Goal: Information Seeking & Learning: Learn about a topic

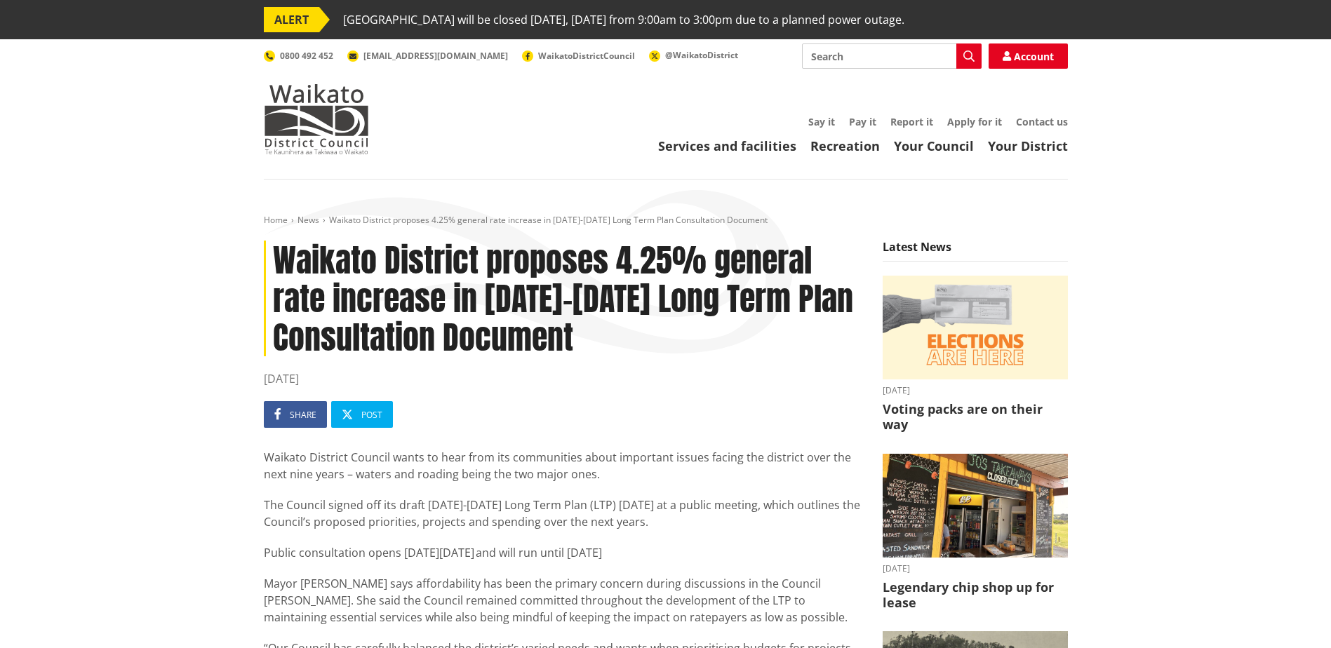
click at [305, 115] on img at bounding box center [316, 119] width 105 height 70
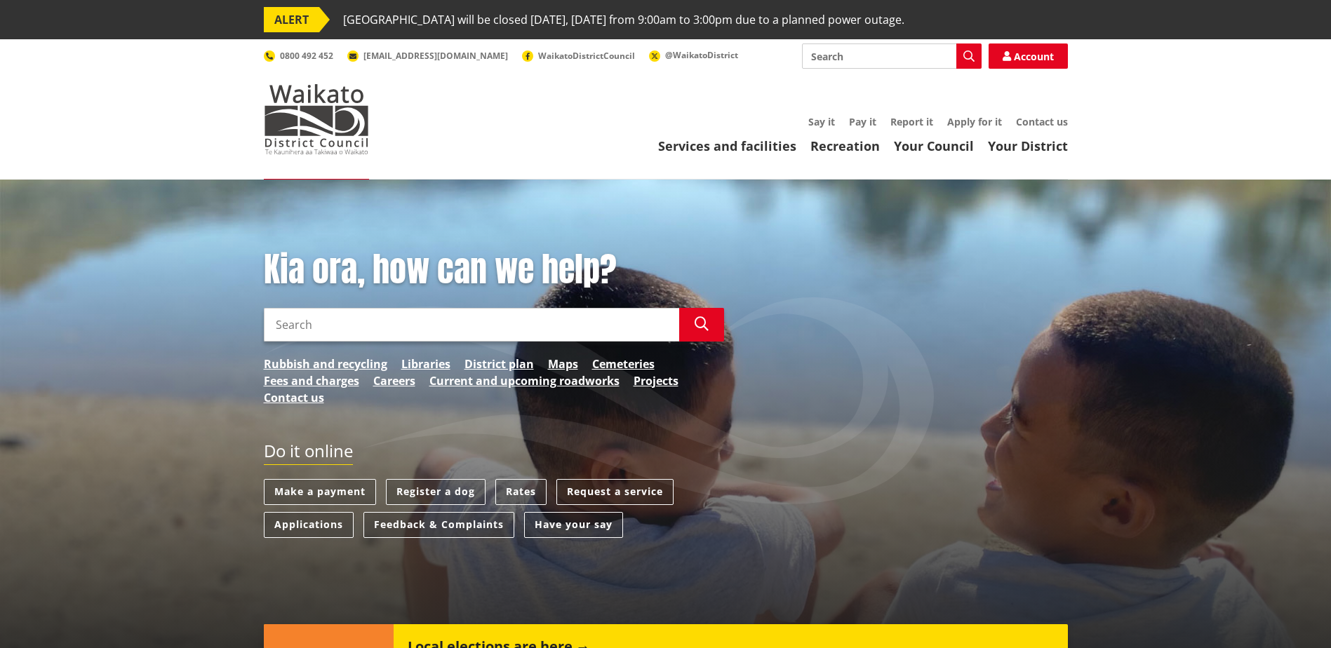
click at [529, 491] on link "Rates" at bounding box center [520, 492] width 51 height 26
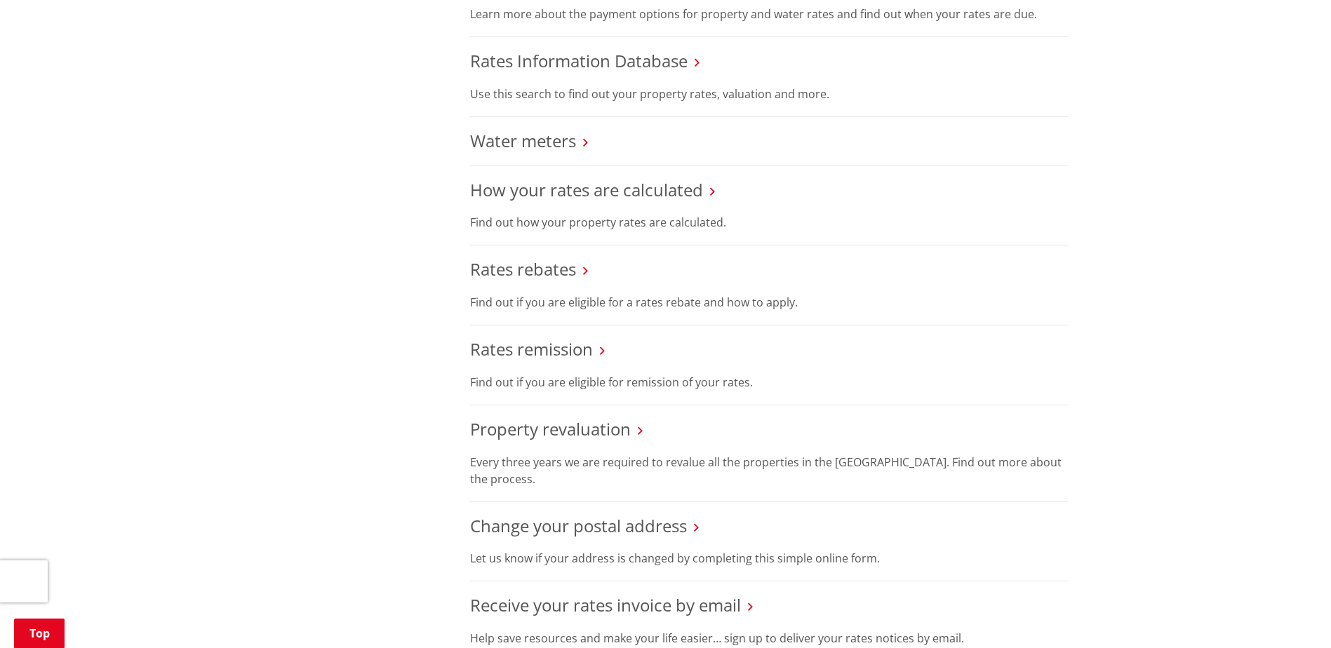
scroll to position [631, 0]
click at [571, 68] on link "Rates Information Database" at bounding box center [579, 62] width 218 height 23
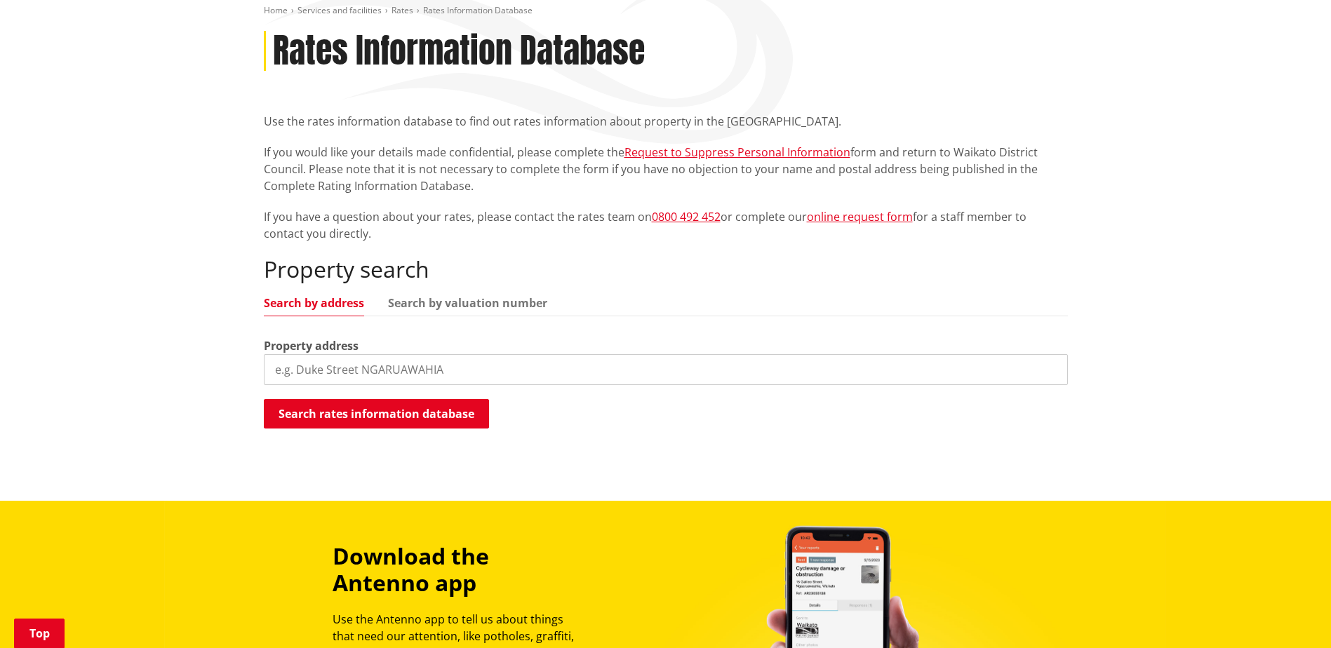
scroll to position [210, 0]
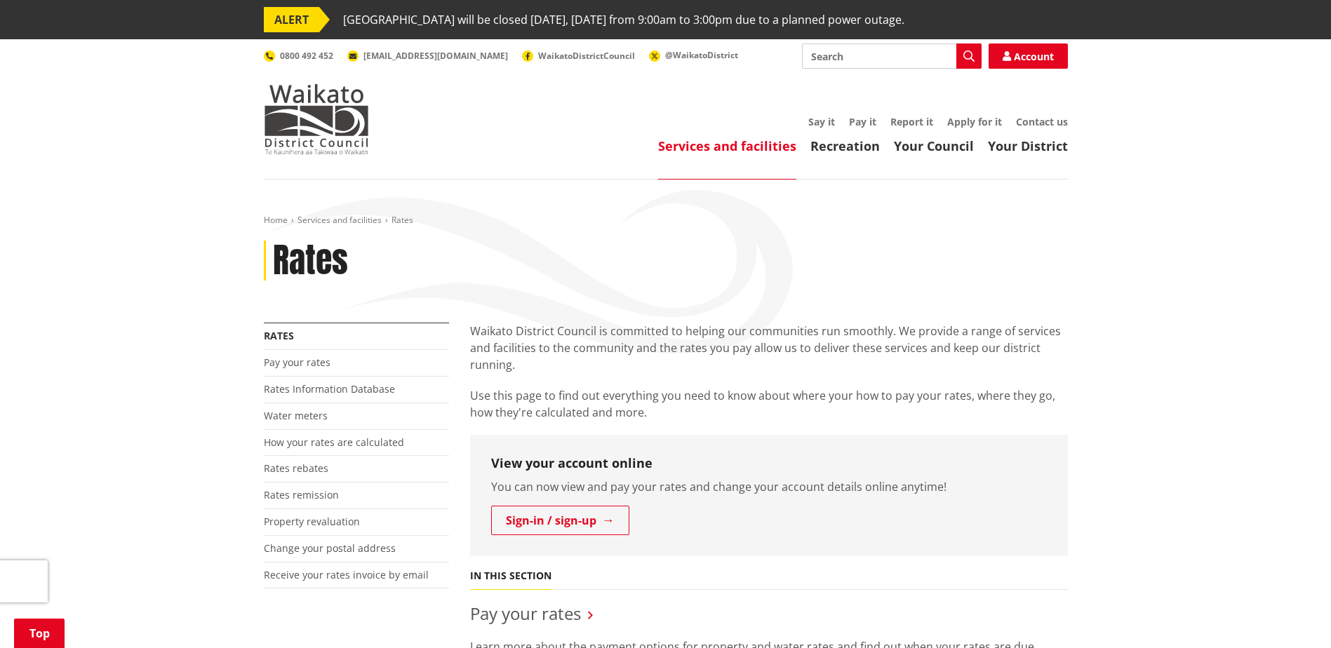
scroll to position [631, 0]
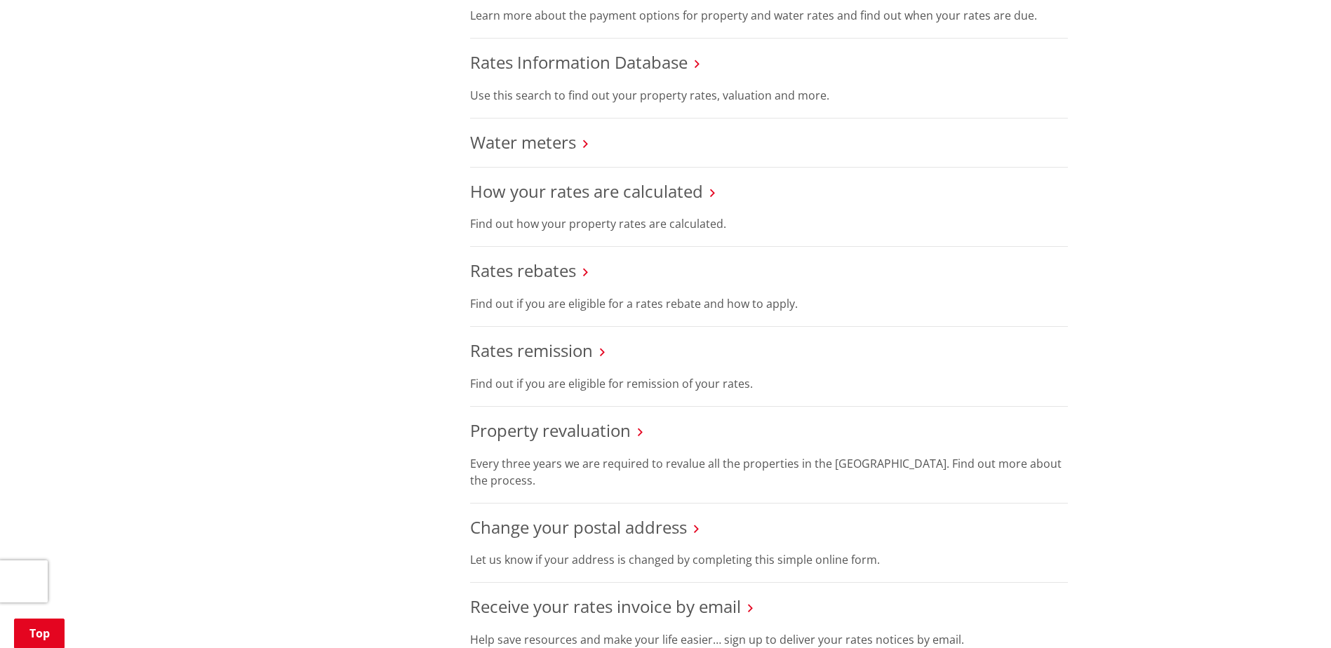
click at [572, 274] on link "Rates rebates" at bounding box center [523, 270] width 106 height 23
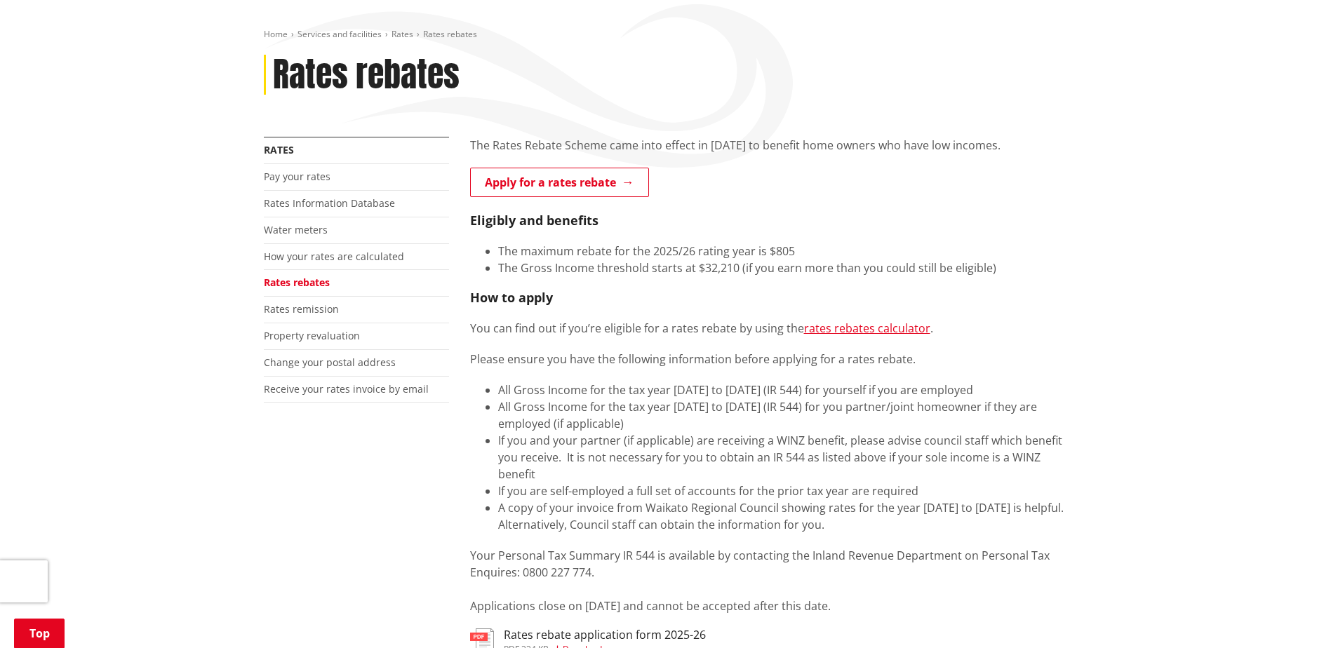
scroll to position [210, 0]
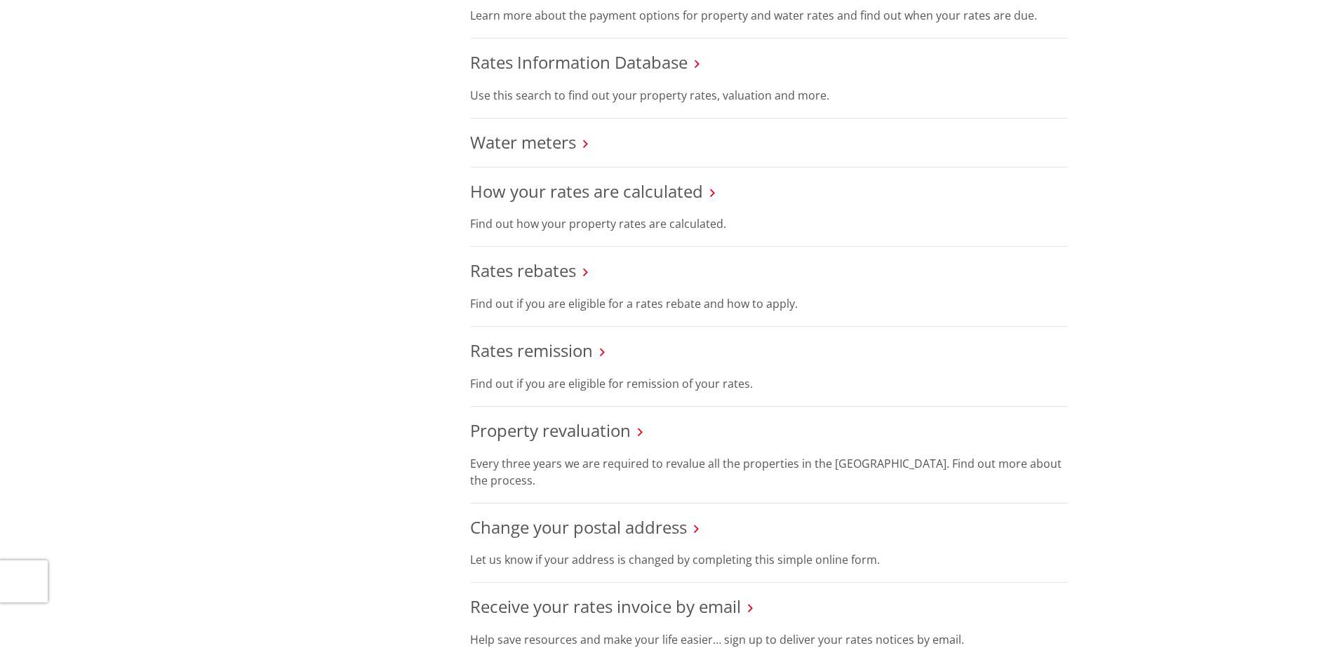
scroll to position [631, 0]
click at [575, 199] on link "How your rates are calculated" at bounding box center [586, 191] width 233 height 23
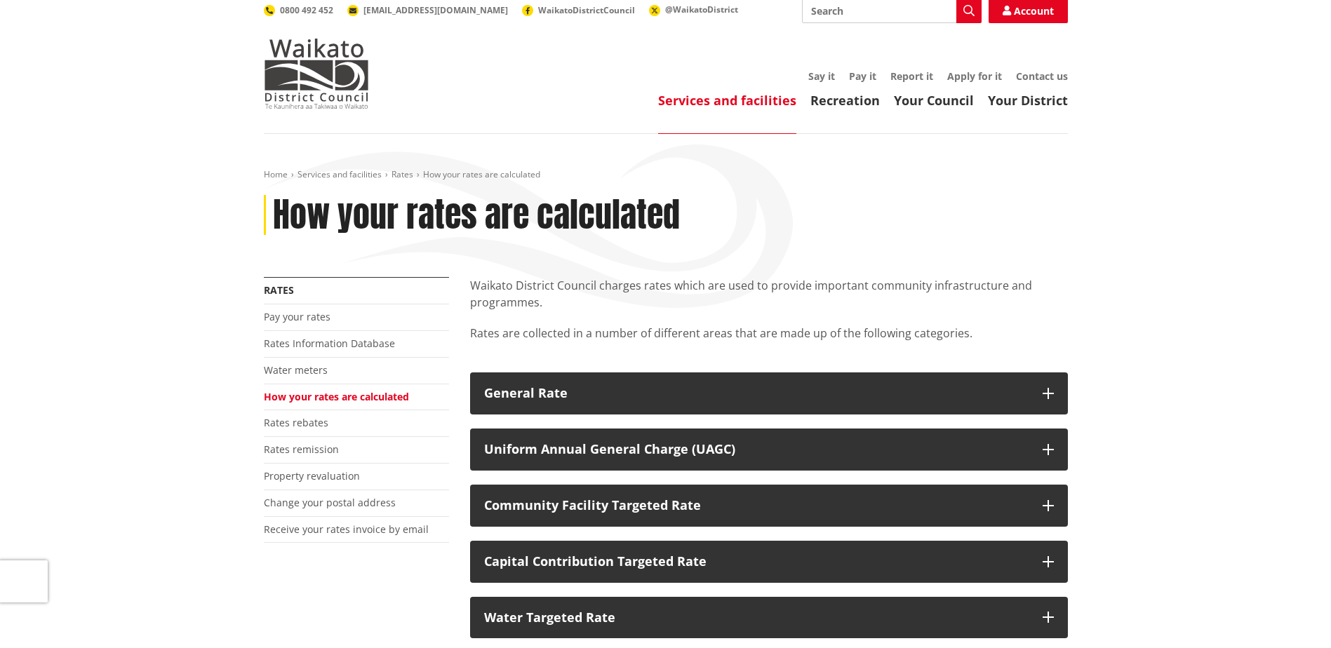
scroll to position [70, 0]
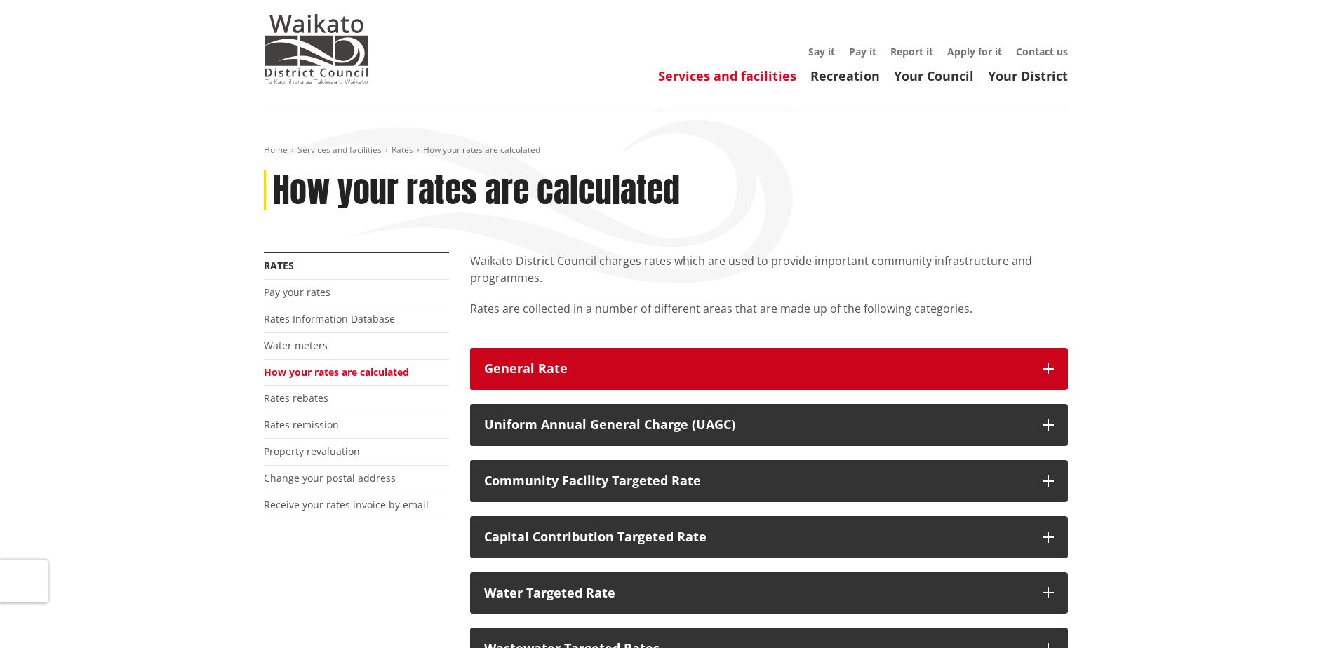
click at [712, 365] on div "General Rate" at bounding box center [756, 369] width 544 height 14
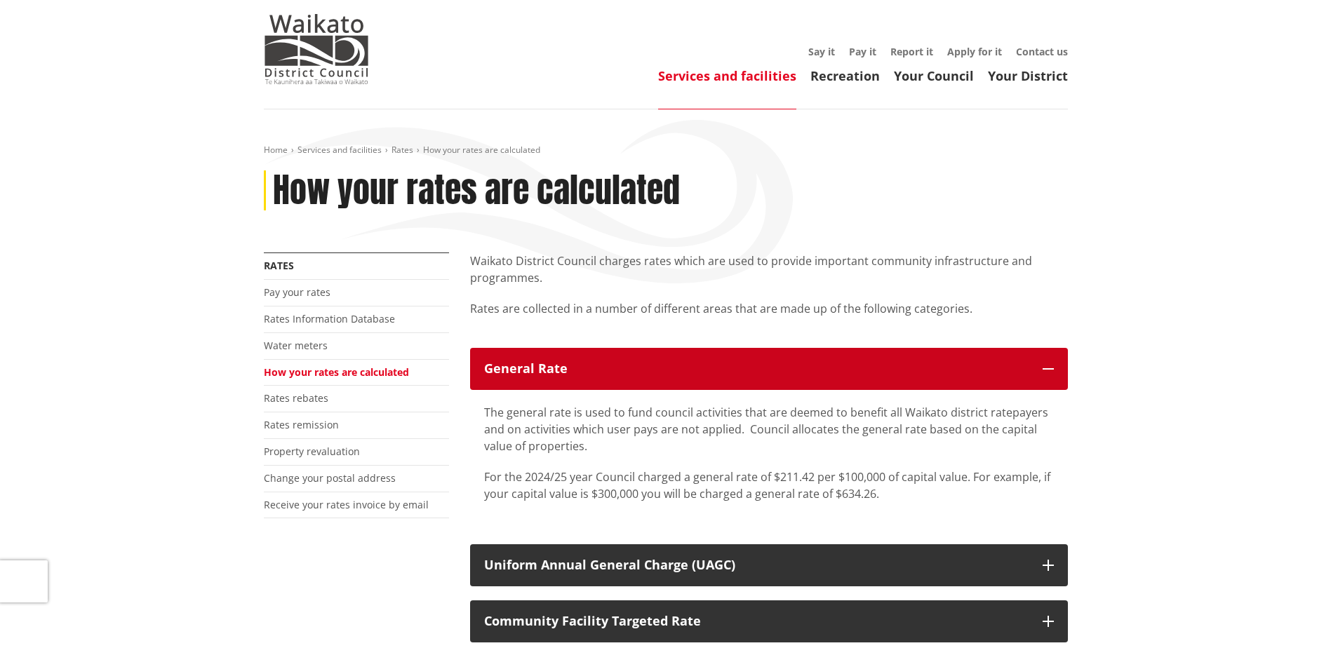
click at [712, 365] on div "General Rate" at bounding box center [756, 369] width 544 height 14
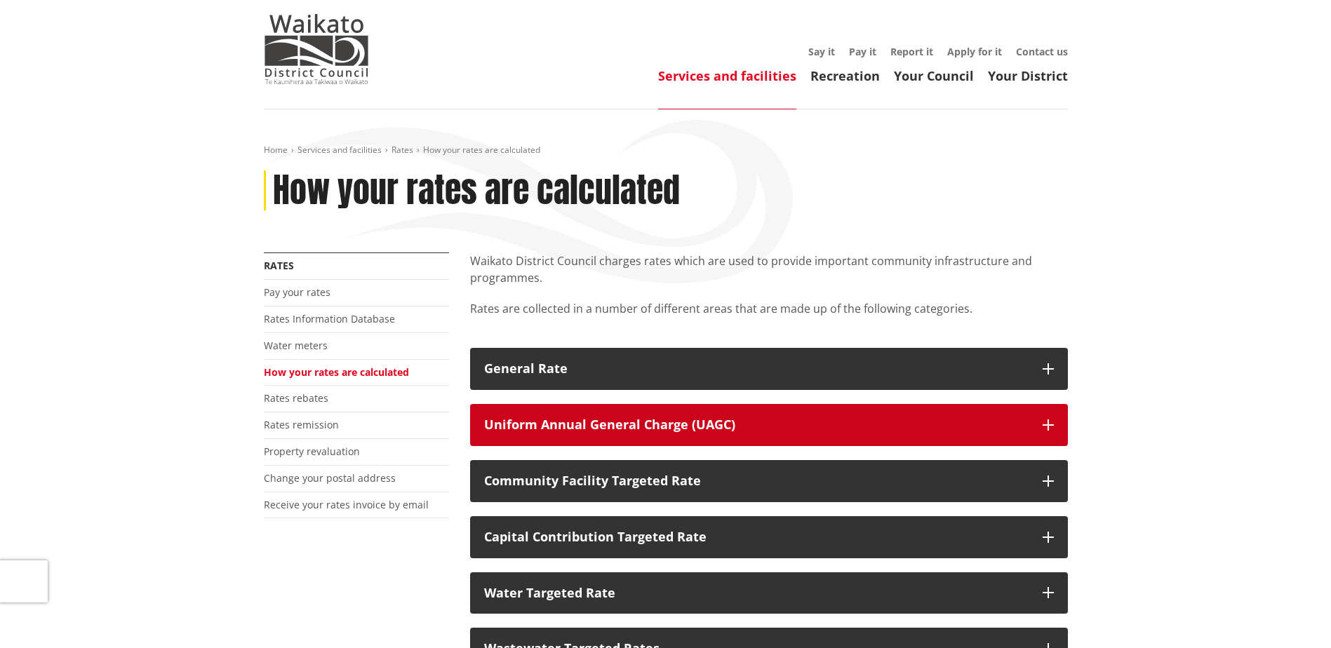
click at [721, 422] on div "Uniform Annual General Charge (UAGC)" at bounding box center [756, 425] width 544 height 14
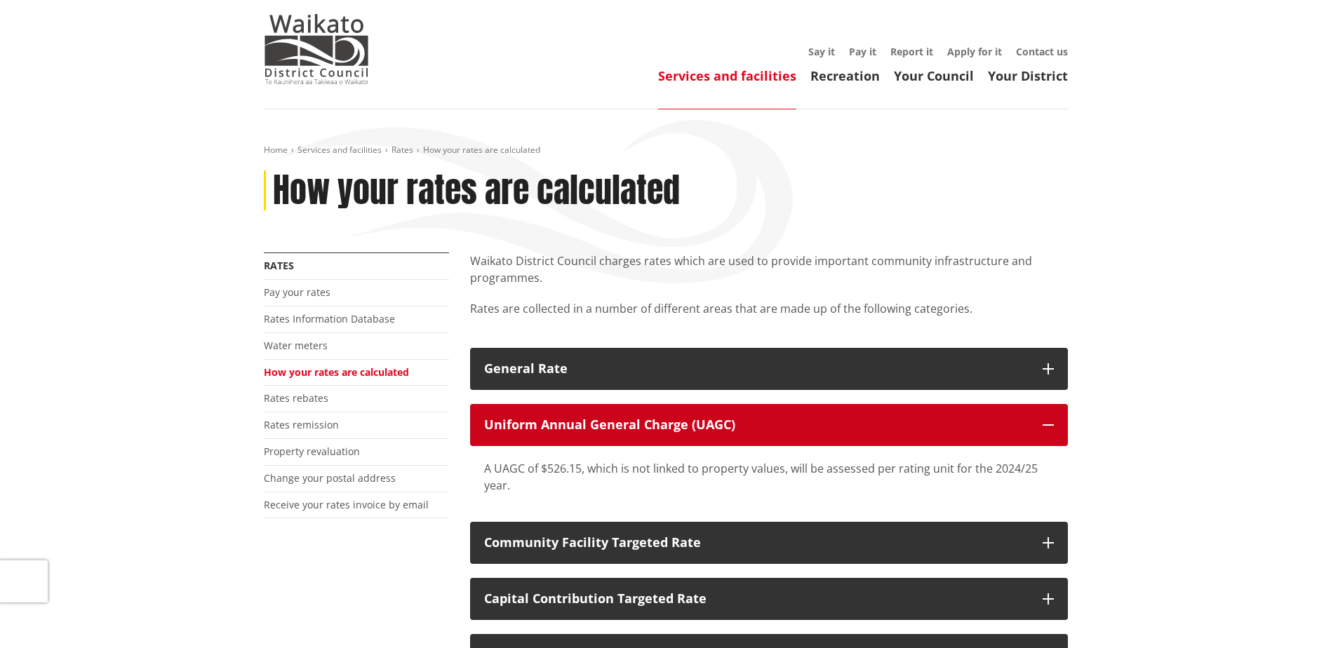
click at [721, 422] on div "Uniform Annual General Charge (UAGC)" at bounding box center [756, 425] width 544 height 14
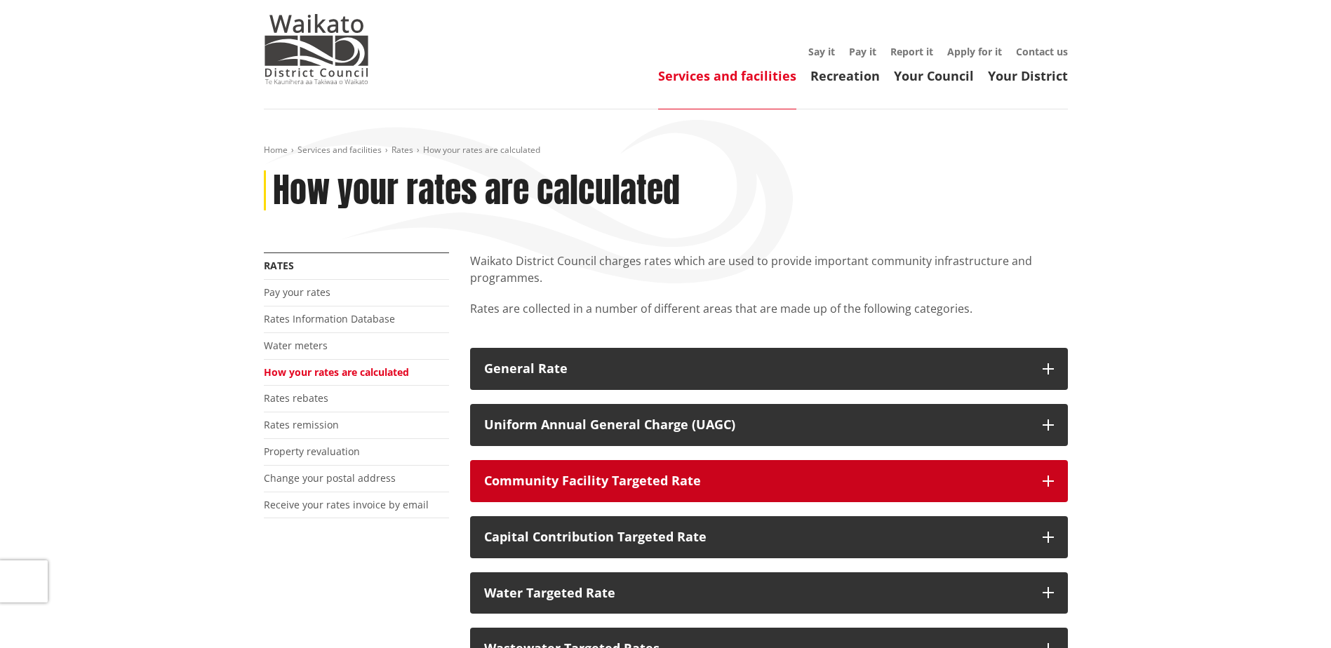
click at [697, 474] on div "Community Facility Targeted Rate" at bounding box center [756, 481] width 544 height 14
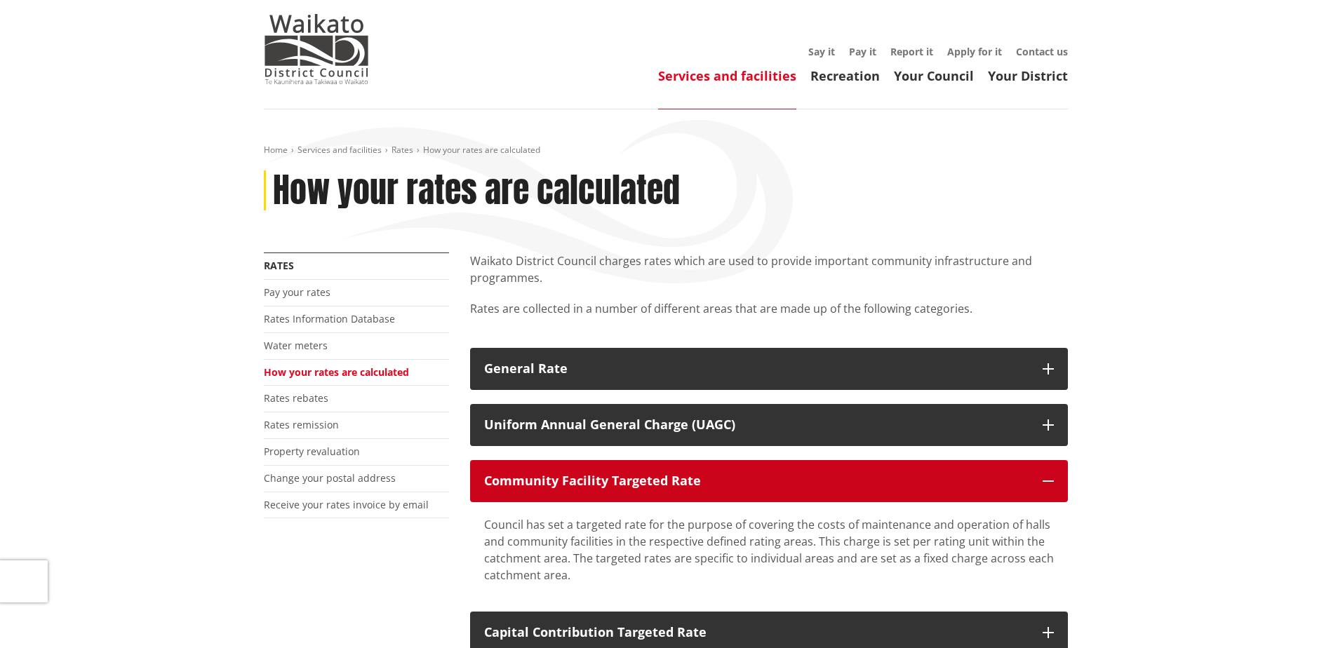
click at [697, 474] on div "Community Facility Targeted Rate" at bounding box center [756, 481] width 544 height 14
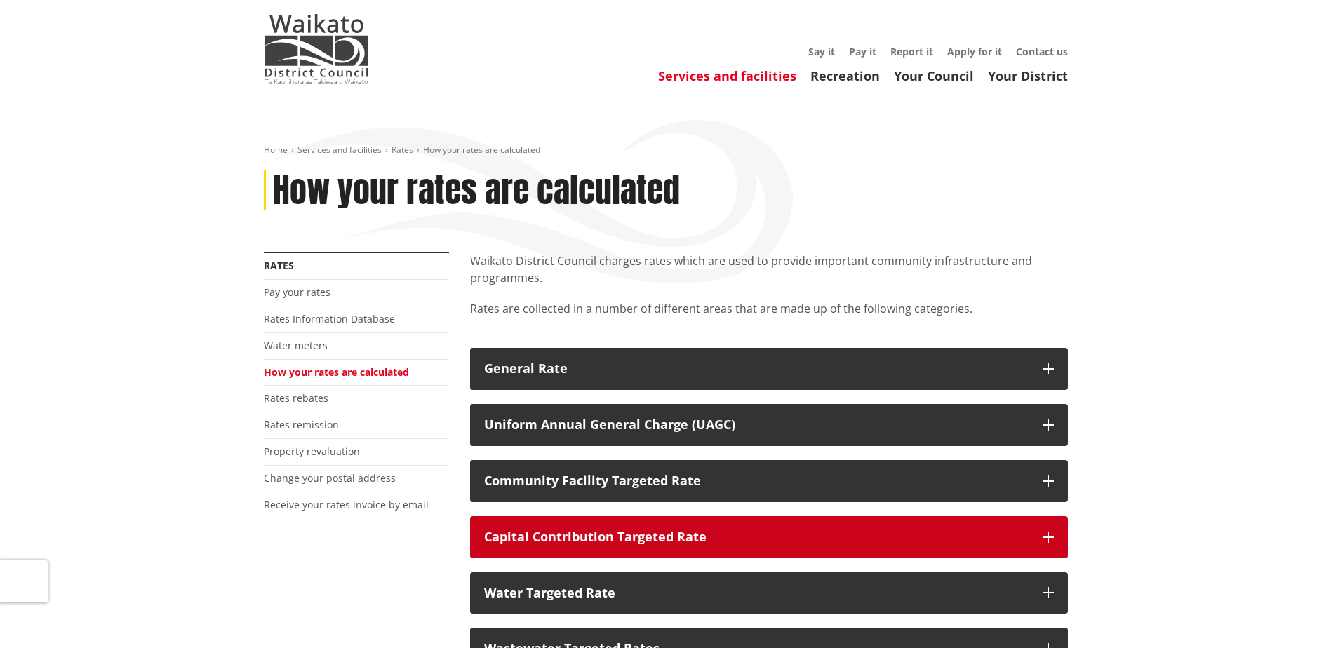
click at [655, 536] on div "Capital Contribution Targeted Rate" at bounding box center [756, 537] width 544 height 14
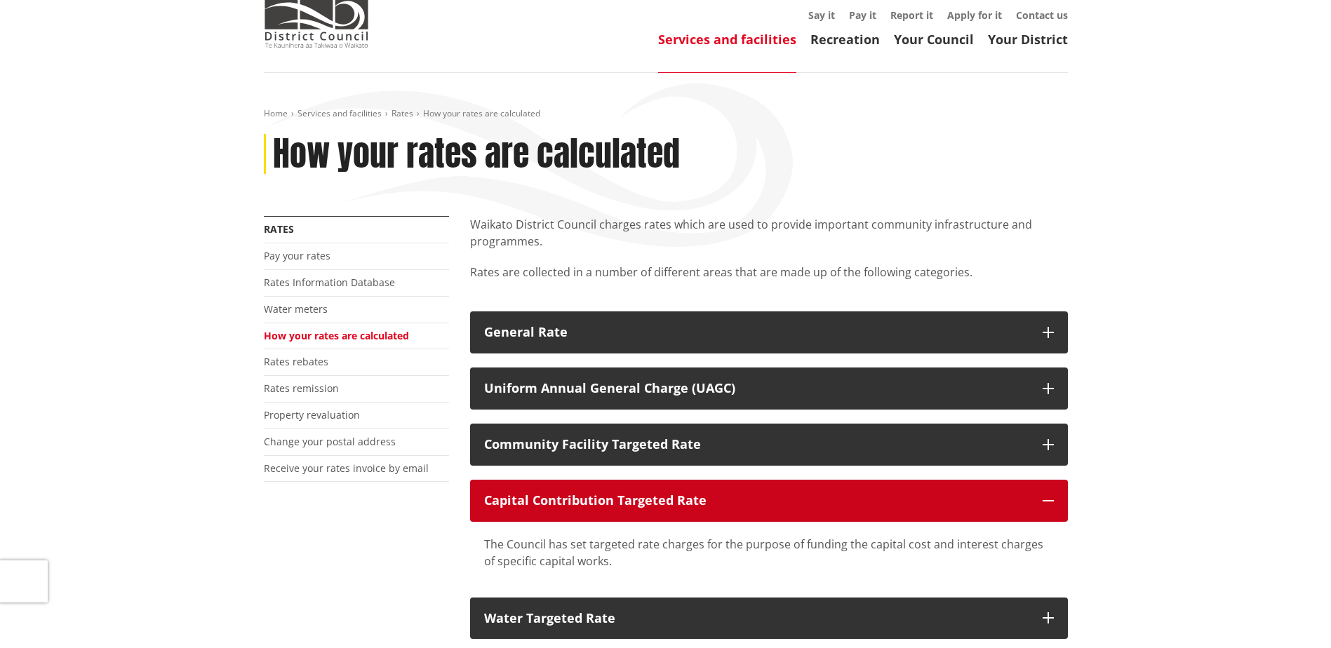
scroll to position [140, 0]
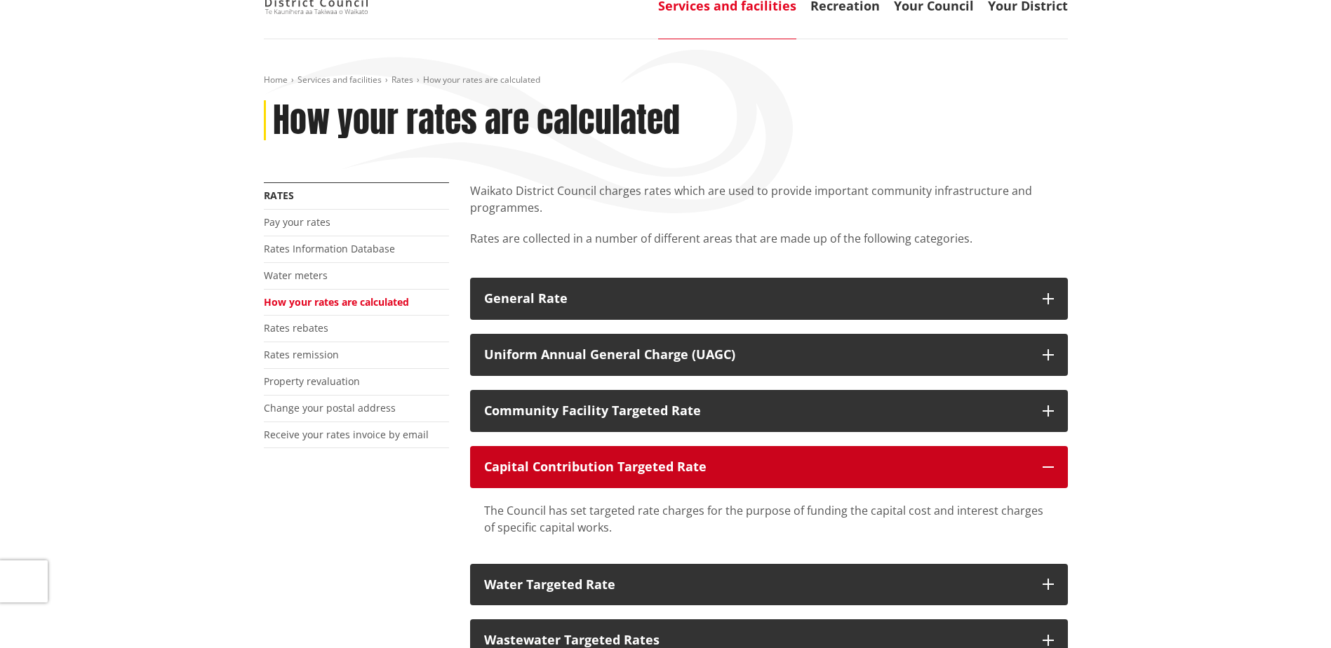
click at [704, 468] on div "Capital Contribution Targeted Rate" at bounding box center [756, 467] width 544 height 14
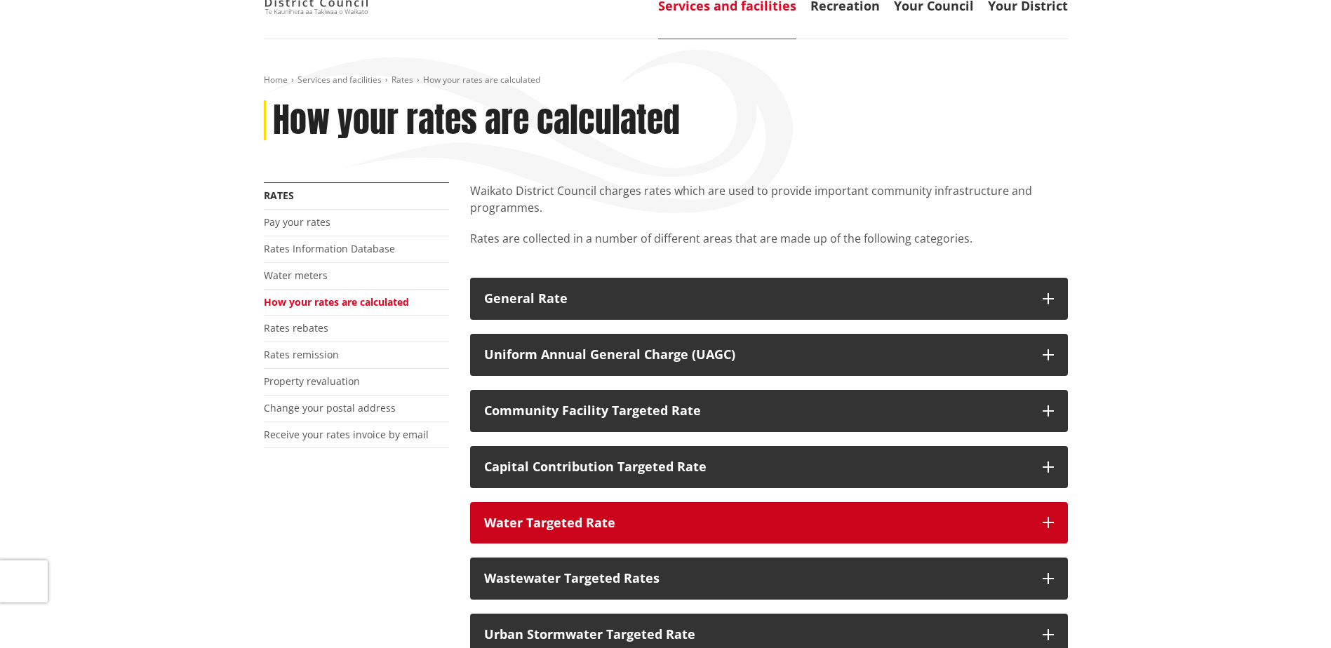
click at [696, 509] on button "Water Targeted Rate" at bounding box center [769, 523] width 598 height 42
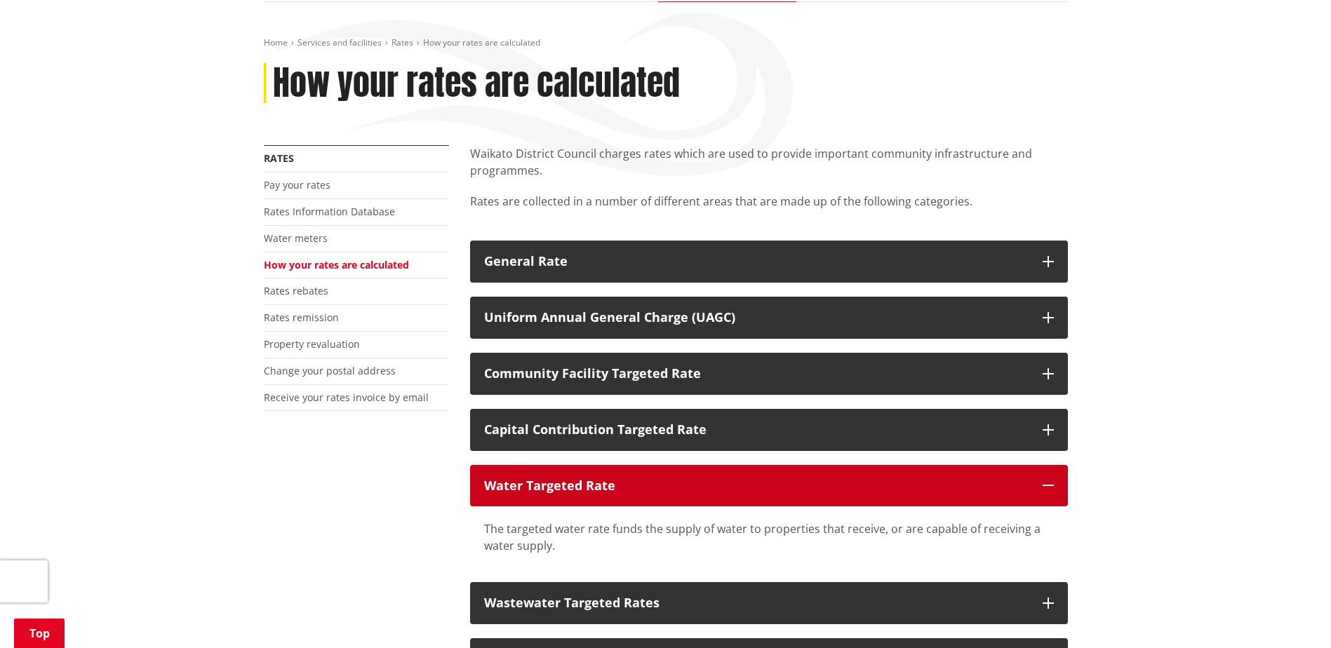
scroll to position [210, 0]
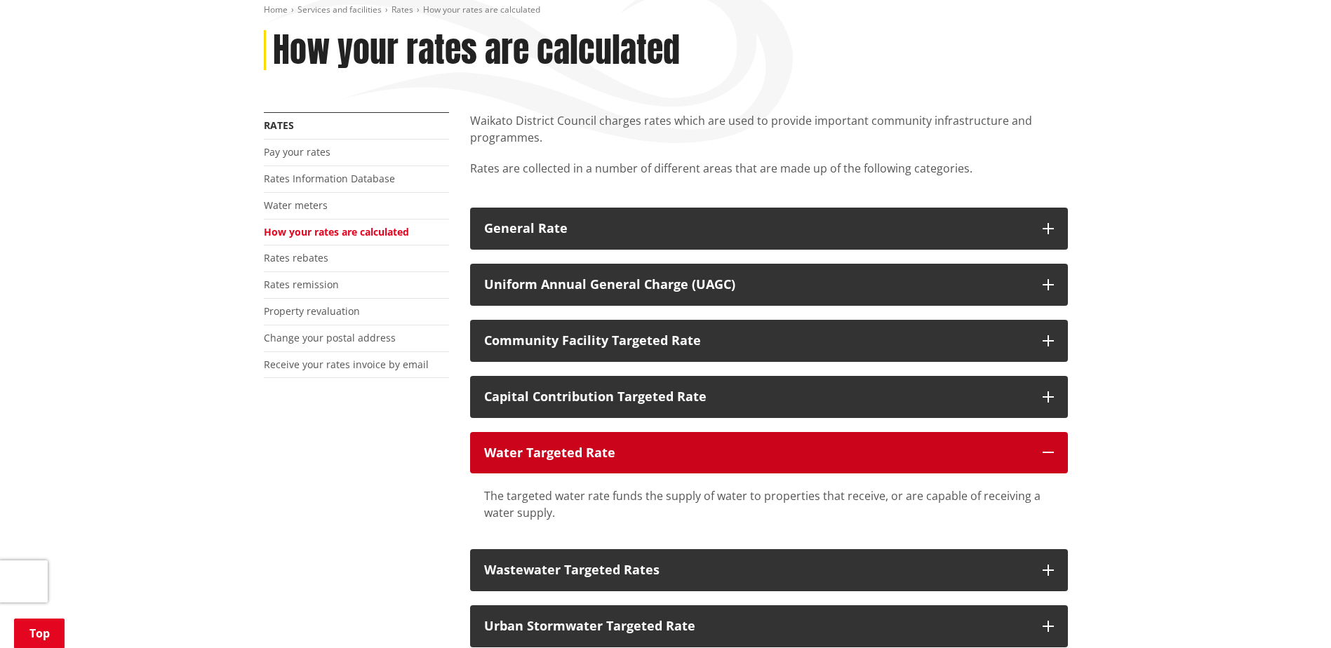
click at [716, 450] on div "Water Targeted Rate" at bounding box center [756, 453] width 544 height 14
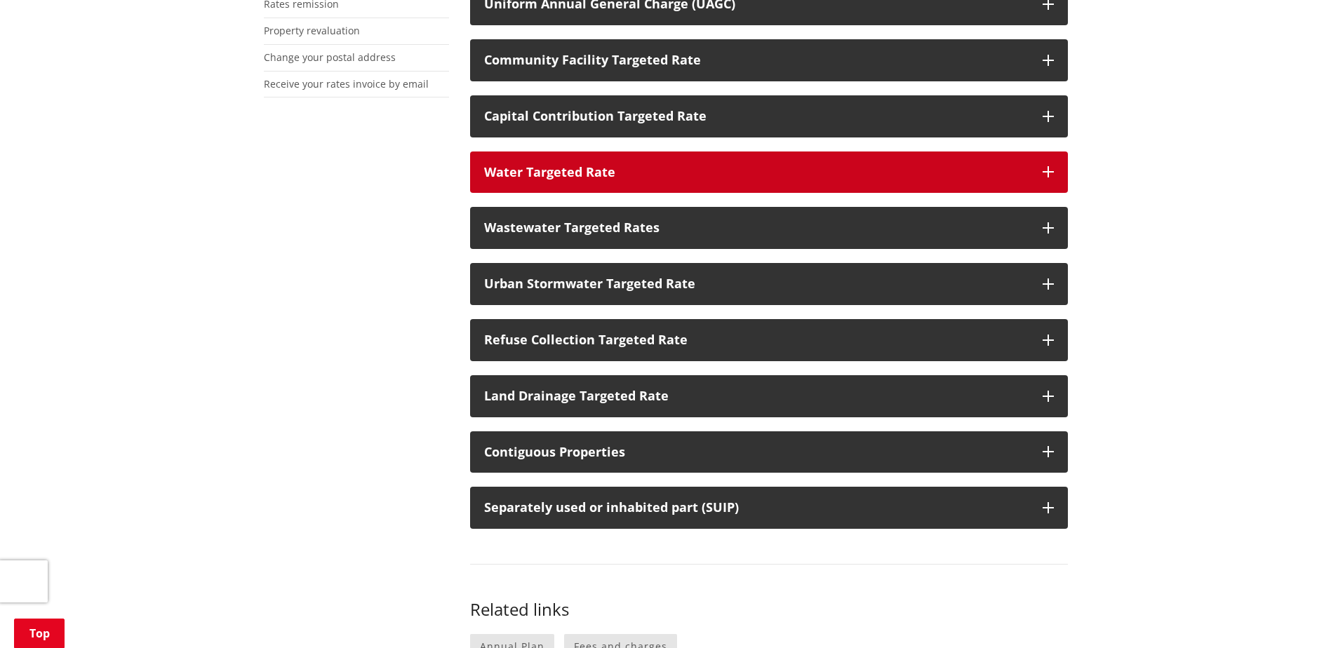
scroll to position [631, 0]
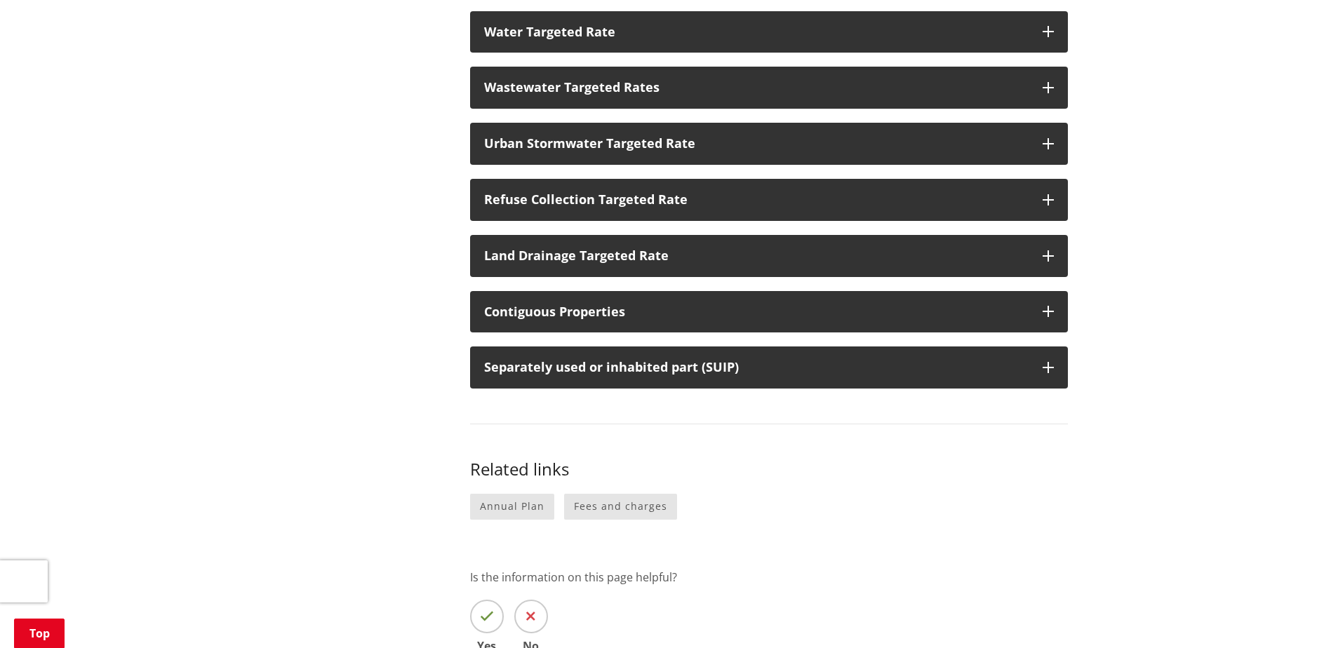
click at [481, 510] on link "Annual Plan" at bounding box center [512, 507] width 84 height 26
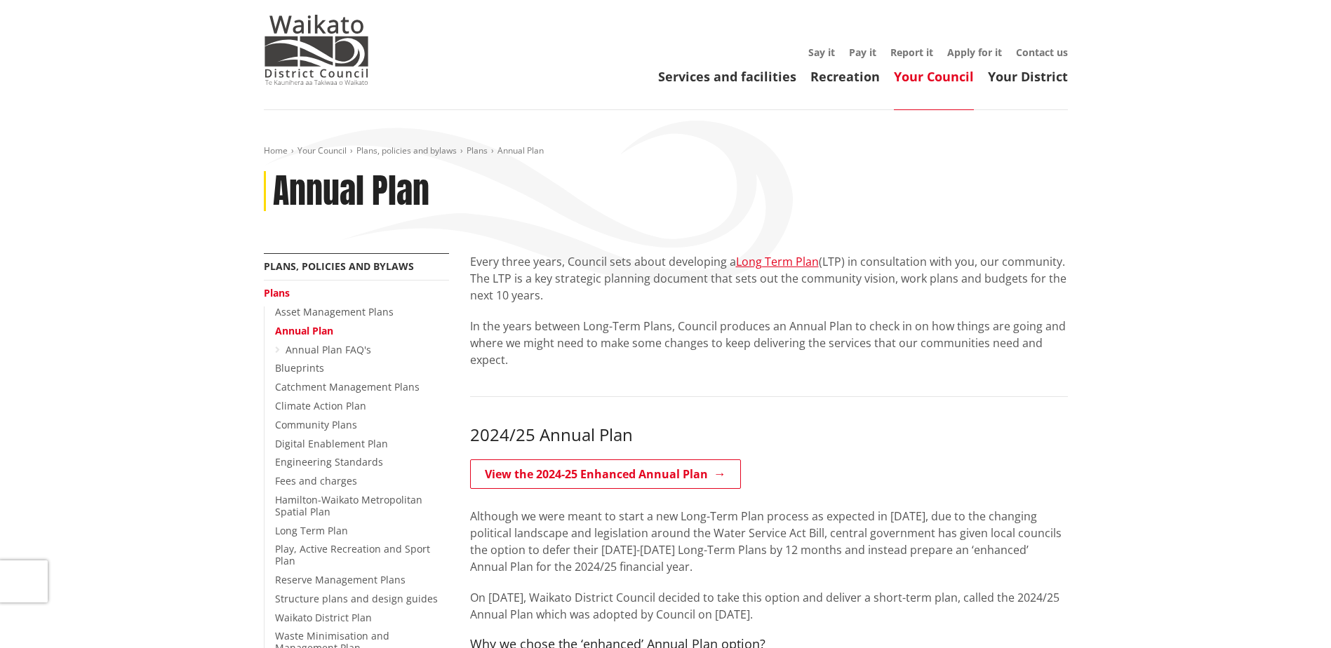
scroll to position [70, 0]
click at [598, 476] on link "View the 2024-25 Enhanced Annual Plan" at bounding box center [605, 473] width 271 height 29
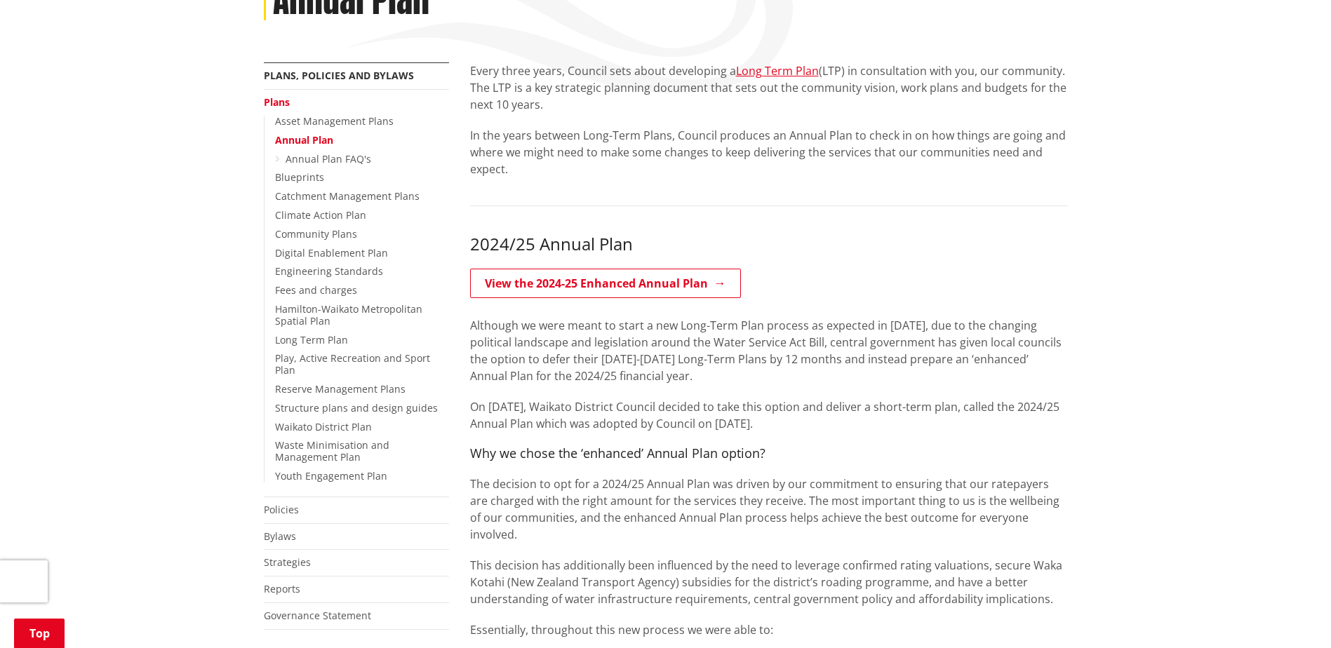
scroll to position [281, 0]
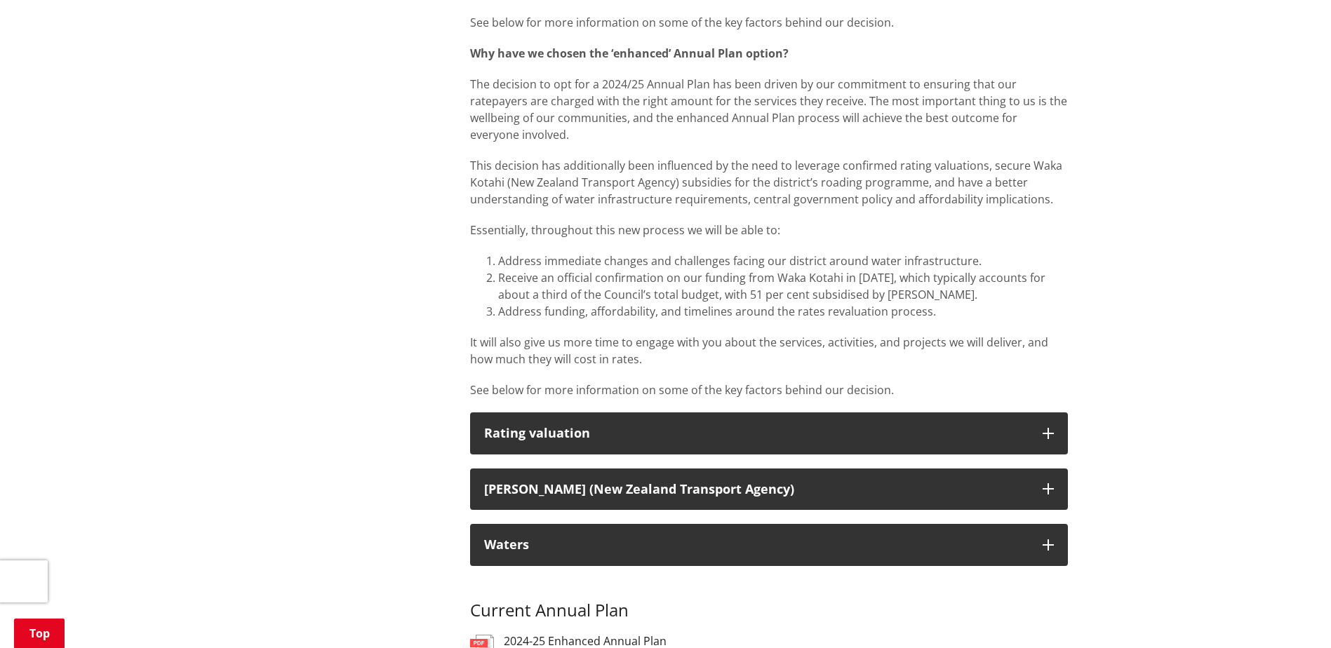
scroll to position [1052, 0]
